Goal: Check status: Check status

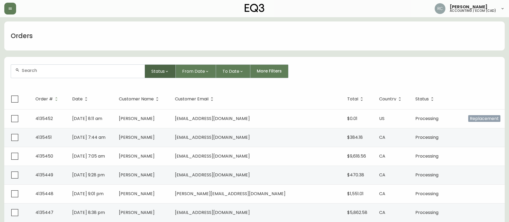
click at [159, 69] on span "Status" at bounding box center [157, 71] width 13 height 7
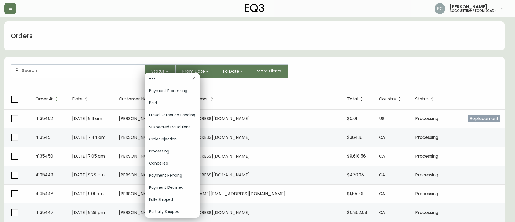
click at [168, 139] on span "Order Injection" at bounding box center [172, 139] width 46 height 6
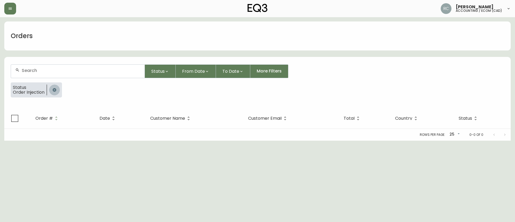
drag, startPoint x: 56, startPoint y: 90, endPoint x: 18, endPoint y: 86, distance: 38.0
click at [55, 90] on icon "button" at bounding box center [54, 89] width 3 height 3
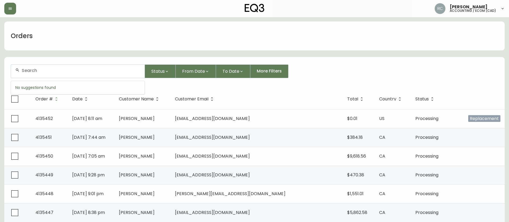
click at [119, 68] on input "text" at bounding box center [81, 70] width 119 height 5
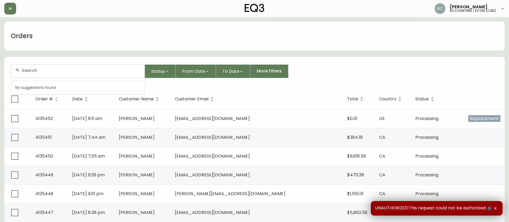
paste input "4135261"
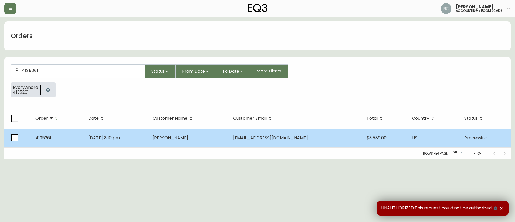
type input "4135261"
click at [171, 130] on td "Chloe Phea" at bounding box center [188, 137] width 81 height 19
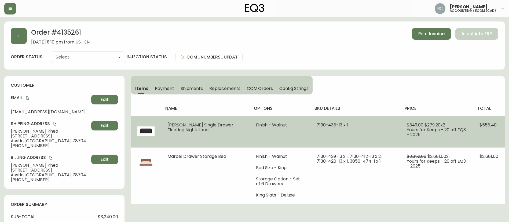
type input "Processing"
select select "PROCESSING"
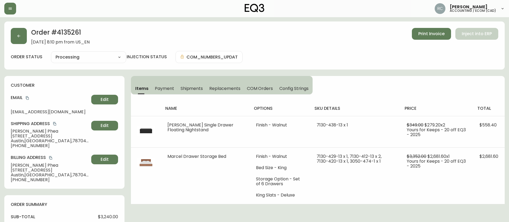
click at [267, 87] on span "COM Orders" at bounding box center [260, 89] width 26 height 6
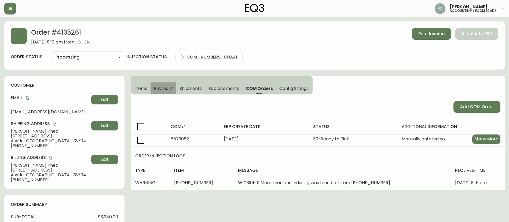
click at [162, 88] on span "Payment" at bounding box center [163, 89] width 19 height 6
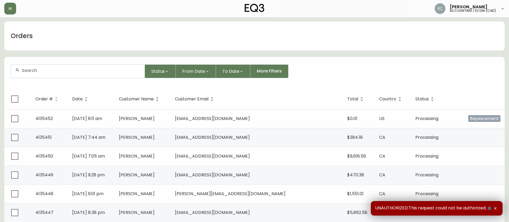
click at [87, 72] on input "text" at bounding box center [81, 70] width 119 height 5
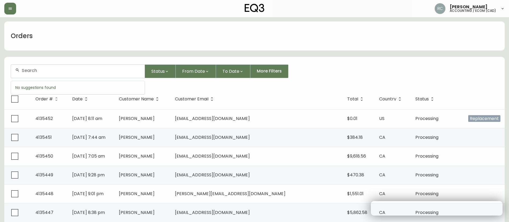
paste input "8576330"
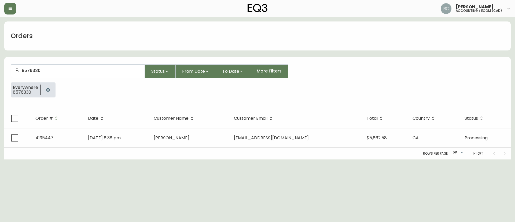
type input "8576330"
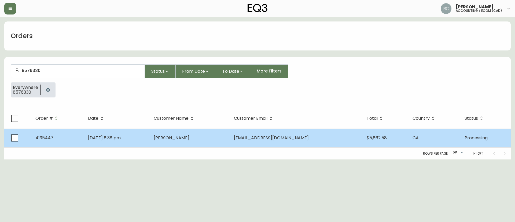
click at [132, 136] on td "[DATE] 8:38 pm" at bounding box center [117, 137] width 66 height 19
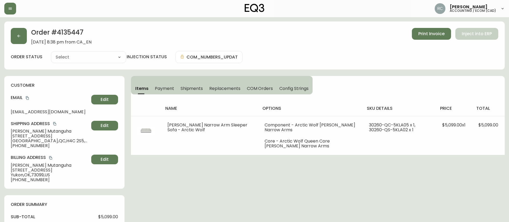
type input "Processing"
select select "PROCESSING"
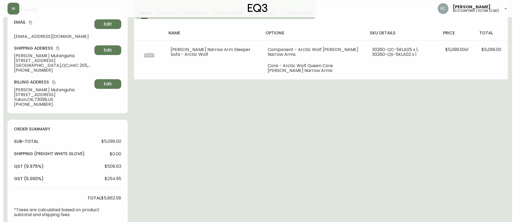
scroll to position [200, 0]
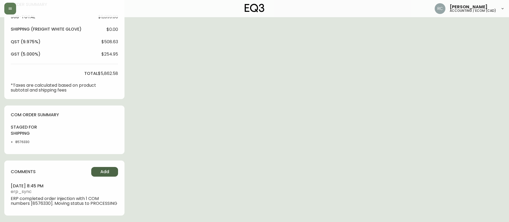
click at [104, 175] on button "Add" at bounding box center [104, 172] width 27 height 10
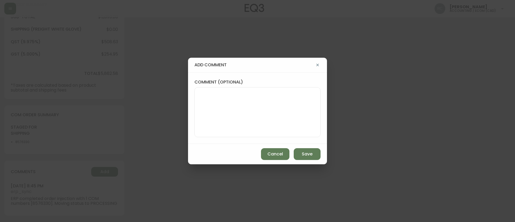
click at [247, 110] on textarea "comment (optional)" at bounding box center [257, 112] width 117 height 43
paste textarea "*AUTOMATIC EMAIL FOR R2S RECEIVED*"
click at [268, 112] on textarea "*AUTOMATIC EMAIL FOR R2S RECEIVED*" at bounding box center [257, 112] width 117 height 43
paste textarea "MANUAL FRAUD REVIEW - APPROVED - same shipping and billing address -"
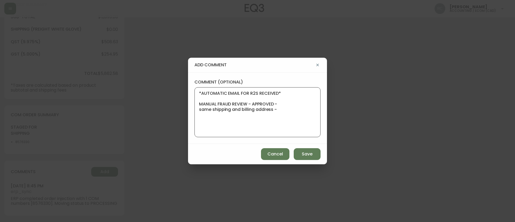
type textarea "*AUTOMATIC EMAIL FOR R2S RECEIVED* MANUAL FRAUD REVIEW - APPROVED - same shippi…"
click at [140, 101] on div "add comment comment (optional) *AUTOMATIC EMAIL FOR R2S RECEIVED* MANUAL FRAUD …" at bounding box center [257, 111] width 515 height 222
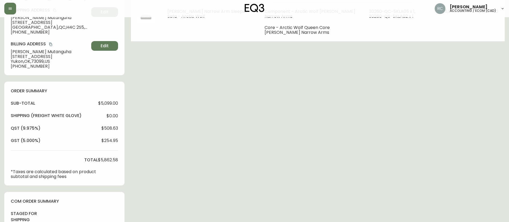
scroll to position [0, 0]
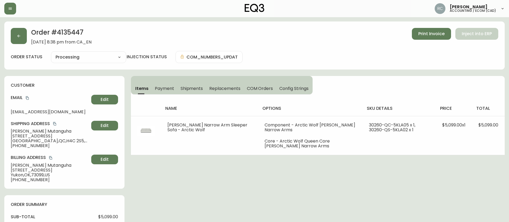
click at [158, 92] on button "Payment" at bounding box center [164, 88] width 26 height 12
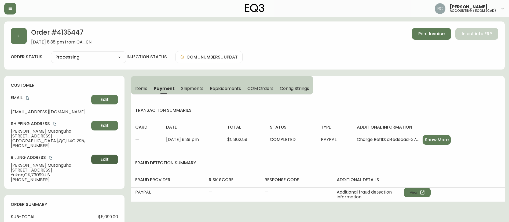
scroll to position [200, 0]
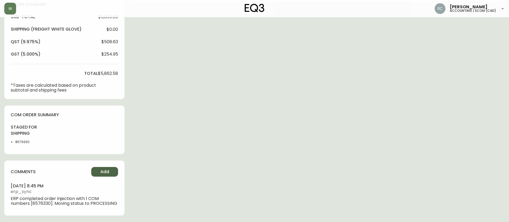
click at [104, 171] on span "Add" at bounding box center [104, 172] width 9 height 6
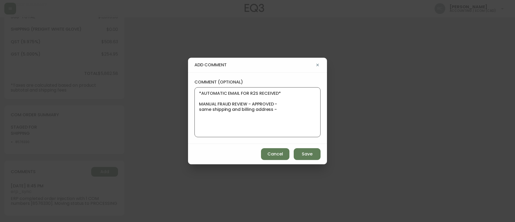
drag, startPoint x: 214, startPoint y: 119, endPoint x: 190, endPoint y: 105, distance: 27.5
click at [190, 105] on div "comment (optional) *AUTOMATIC EMAIL FOR R2S RECEIVED* MANUAL FRAUD REVIEW - APP…" at bounding box center [257, 107] width 139 height 71
paste textarea "PayPal"
type textarea "*AUTOMATIC EMAIL FOR R2S RECEIVED* MANUAL FRAUD REVIEW - PayPal"
drag, startPoint x: 309, startPoint y: 153, endPoint x: 305, endPoint y: 153, distance: 4.0
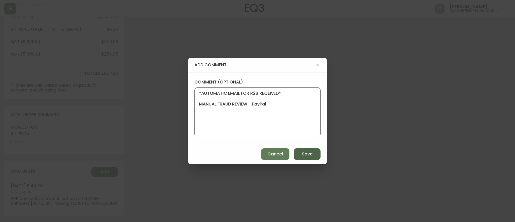
click at [309, 153] on span "Save" at bounding box center [307, 154] width 11 height 6
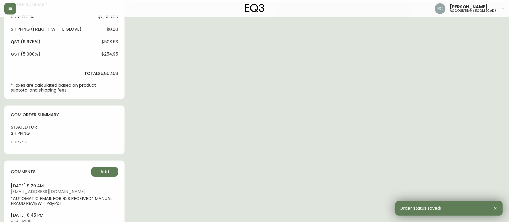
scroll to position [0, 0]
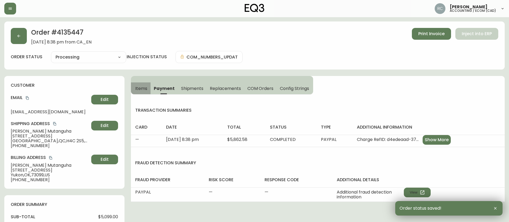
click at [142, 86] on span "Items" at bounding box center [141, 89] width 12 height 6
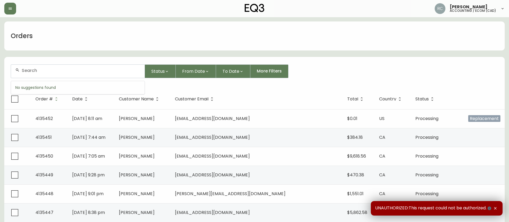
click at [93, 72] on input "text" at bounding box center [81, 70] width 119 height 5
paste input "4133297"
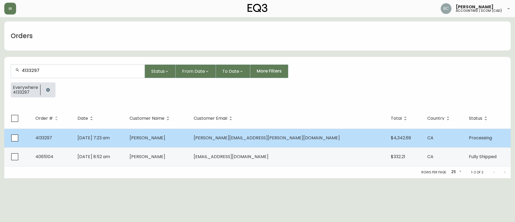
type input "4133297"
click at [125, 146] on td "[DATE] 7:23 am" at bounding box center [99, 137] width 52 height 19
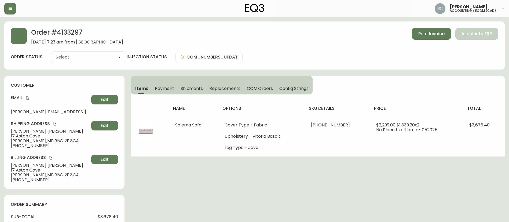
type input "Processing"
select select "PROCESSING"
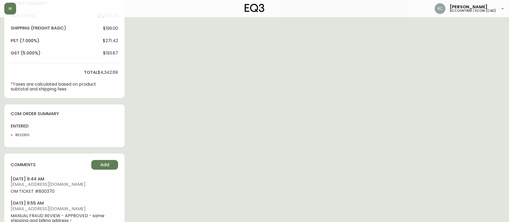
scroll to position [161, 0]
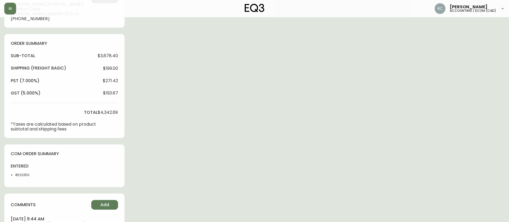
click at [112, 66] on span "$199.00" at bounding box center [110, 68] width 15 height 5
copy span "199.00"
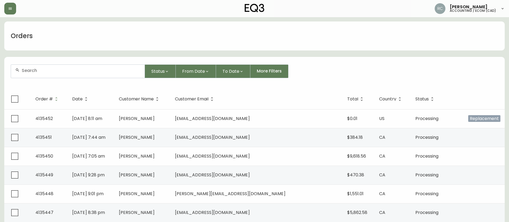
click at [116, 65] on div at bounding box center [78, 71] width 134 height 13
paste input "4134104"
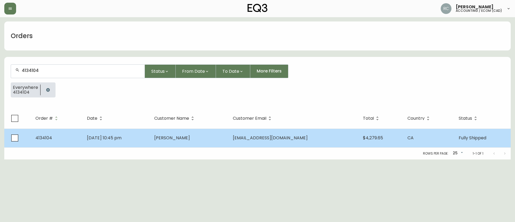
type input "4134104"
click at [150, 140] on td "[DATE] 10:45 pm" at bounding box center [116, 137] width 67 height 19
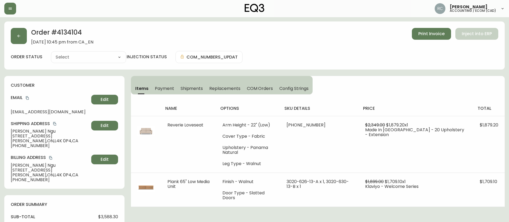
type input "Fully Shipped"
select select "FULLY_SHIPPED"
click at [121, 55] on select "Cancelled Fully Shipped" at bounding box center [88, 57] width 75 height 8
click at [140, 33] on div "Order # 4134104 [DATE] 10:45 pm from CA_EN Print Invoice Inject into ERP" at bounding box center [254, 36] width 487 height 17
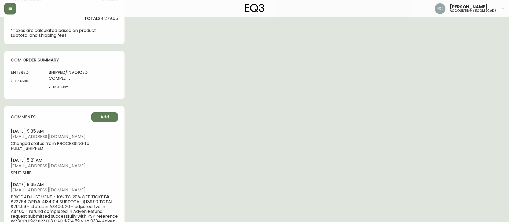
scroll to position [241, 0]
click at [99, 115] on button "Add" at bounding box center [104, 118] width 27 height 10
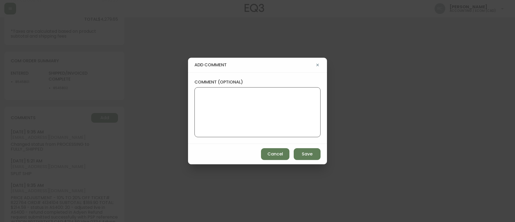
click at [294, 92] on textarea "comment (optional)" at bounding box center [257, 112] width 117 height 43
type textarea "PARTIALLY SHIPPED"
click at [302, 157] on span "Save" at bounding box center [307, 154] width 11 height 6
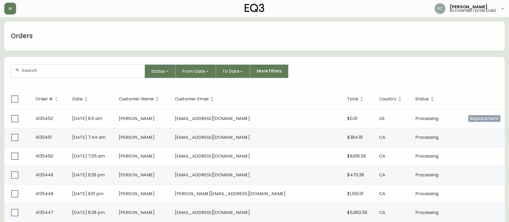
click at [109, 67] on div at bounding box center [78, 71] width 134 height 13
paste input "4132112"
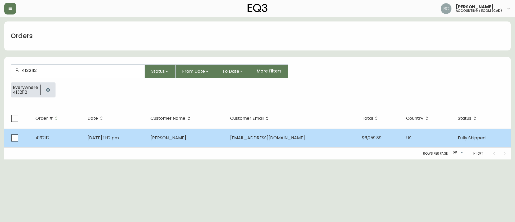
type input "4132112"
click at [146, 133] on td "Mar 30 2025, 11:12 pm" at bounding box center [114, 137] width 63 height 19
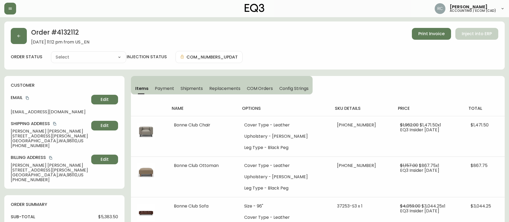
type input "Fully Shipped"
select select "FULLY_SHIPPED"
click at [166, 88] on span "Payment" at bounding box center [164, 89] width 19 height 6
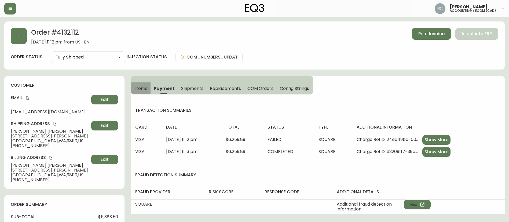
click at [135, 87] on button "Items" at bounding box center [141, 88] width 20 height 12
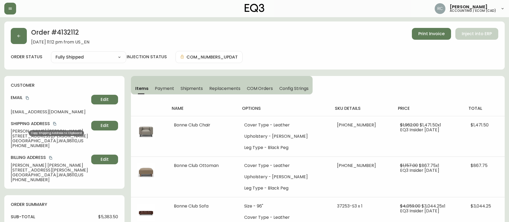
click at [54, 123] on icon "copy" at bounding box center [55, 124] width 4 height 4
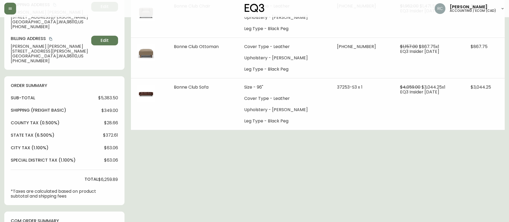
scroll to position [80, 0]
